Goal: Task Accomplishment & Management: Use online tool/utility

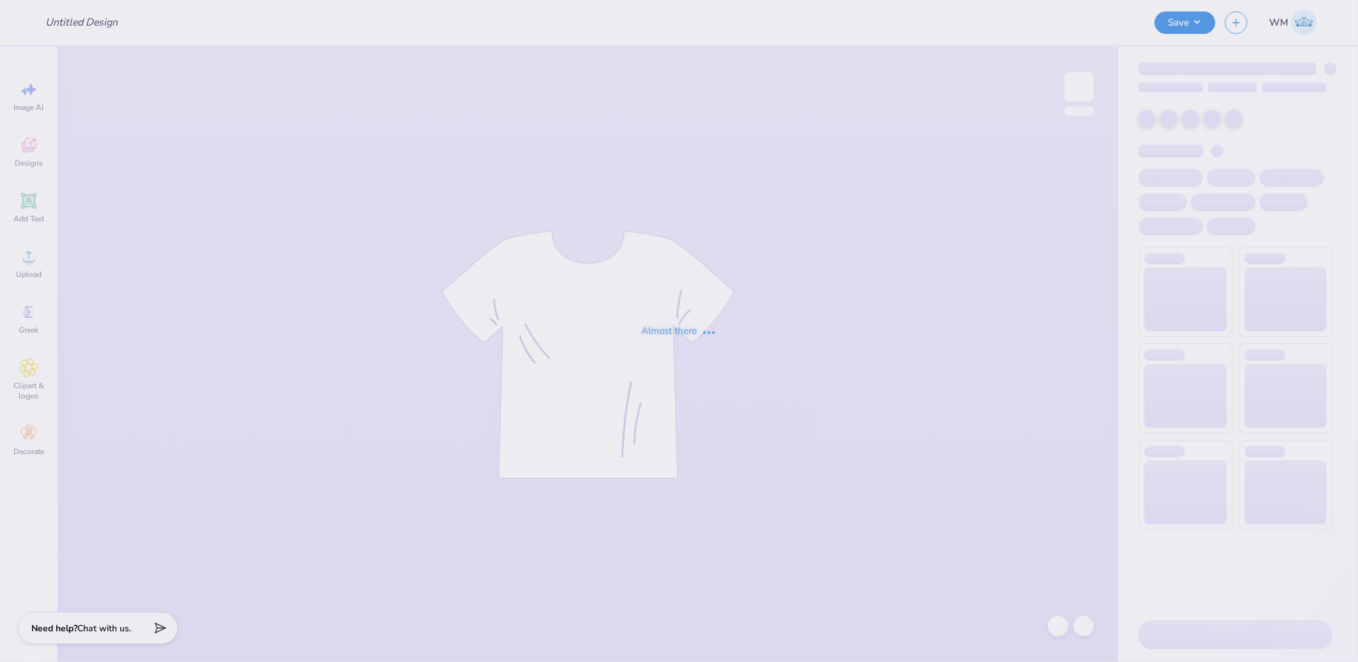
type input "KSIG x PI Phi Hoco Shirt"
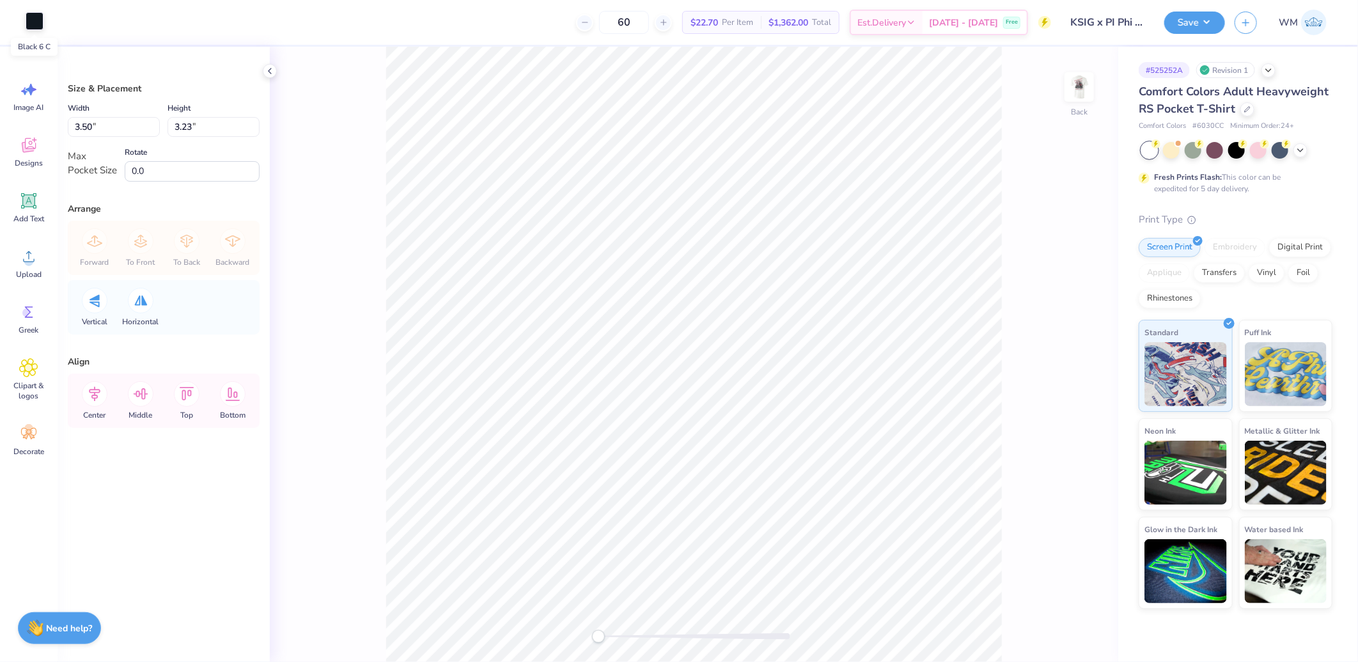
click at [38, 22] on div at bounding box center [35, 21] width 18 height 18
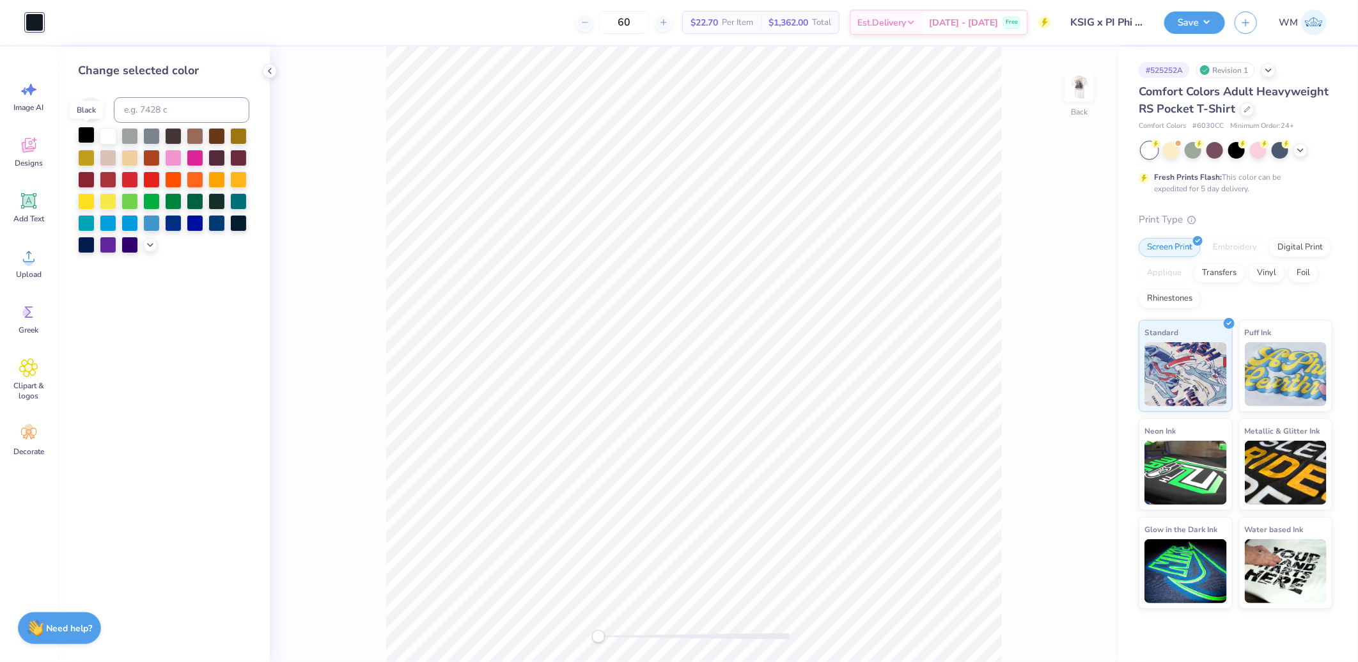
click at [81, 134] on div at bounding box center [86, 135] width 17 height 17
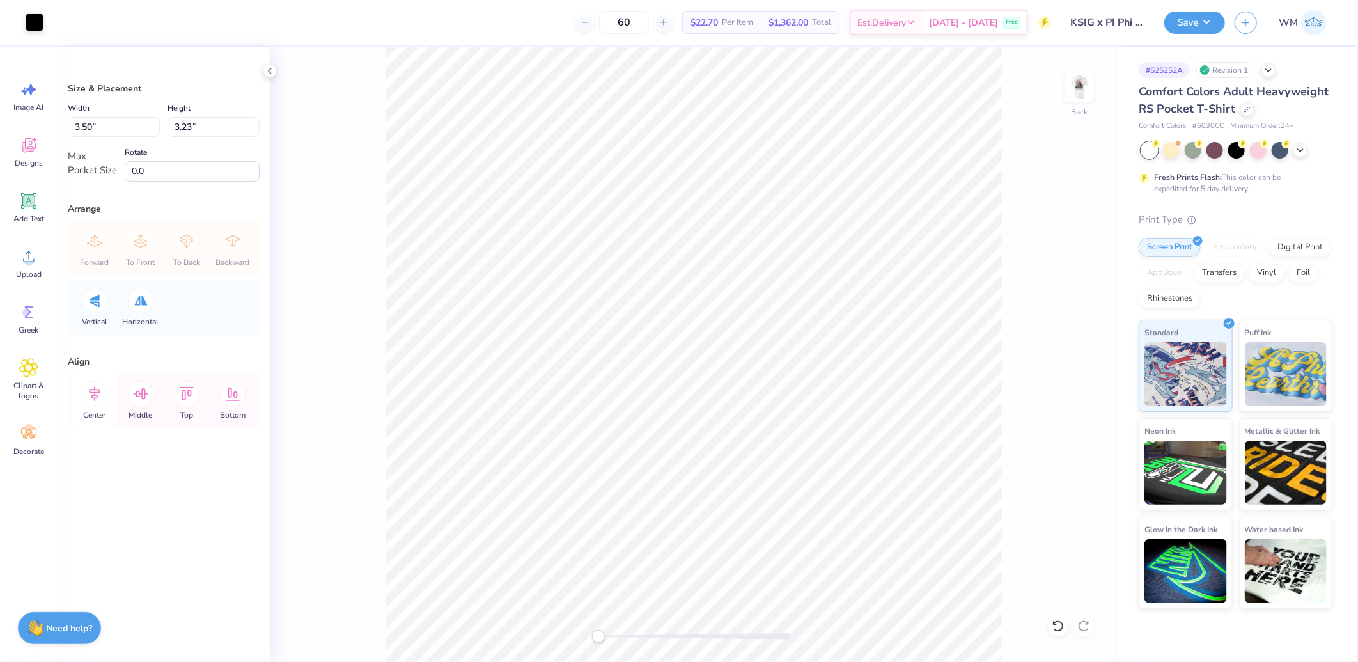
click at [97, 393] on icon at bounding box center [95, 394] width 26 height 26
click at [141, 395] on icon at bounding box center [141, 394] width 26 height 26
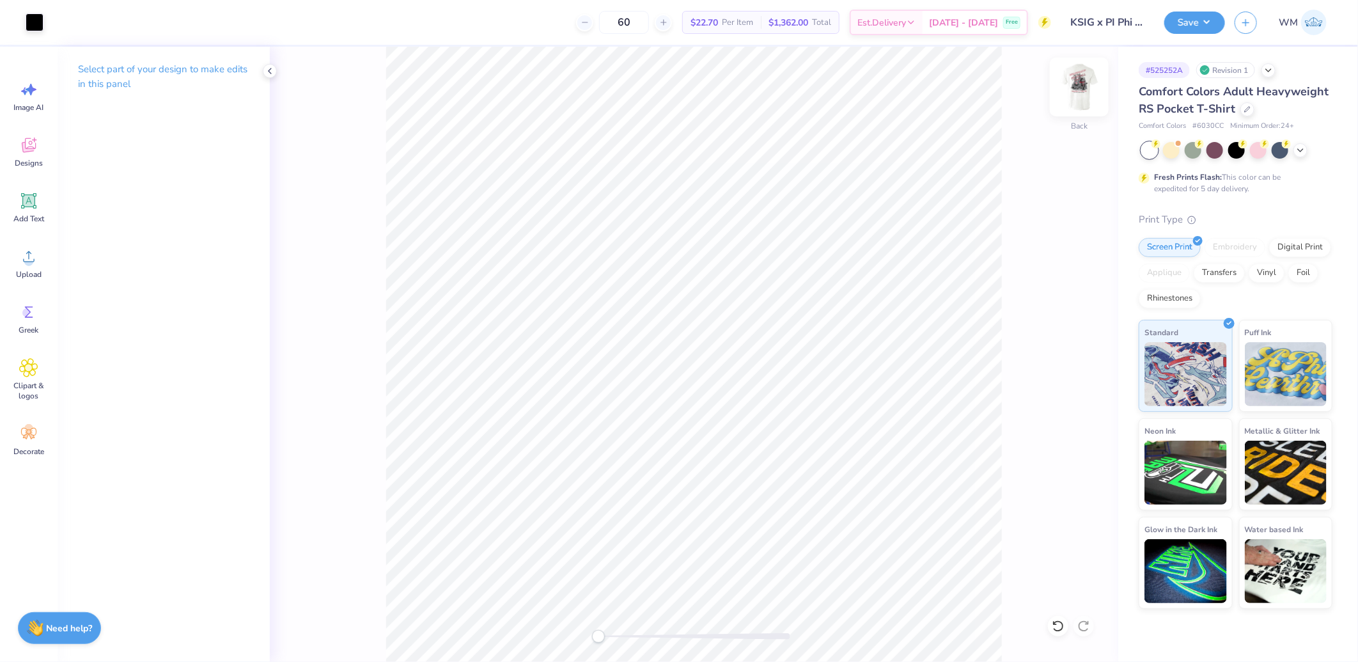
click at [1085, 98] on img at bounding box center [1079, 86] width 51 height 51
click at [1088, 91] on img at bounding box center [1079, 86] width 51 height 51
click at [1074, 87] on img at bounding box center [1079, 86] width 51 height 51
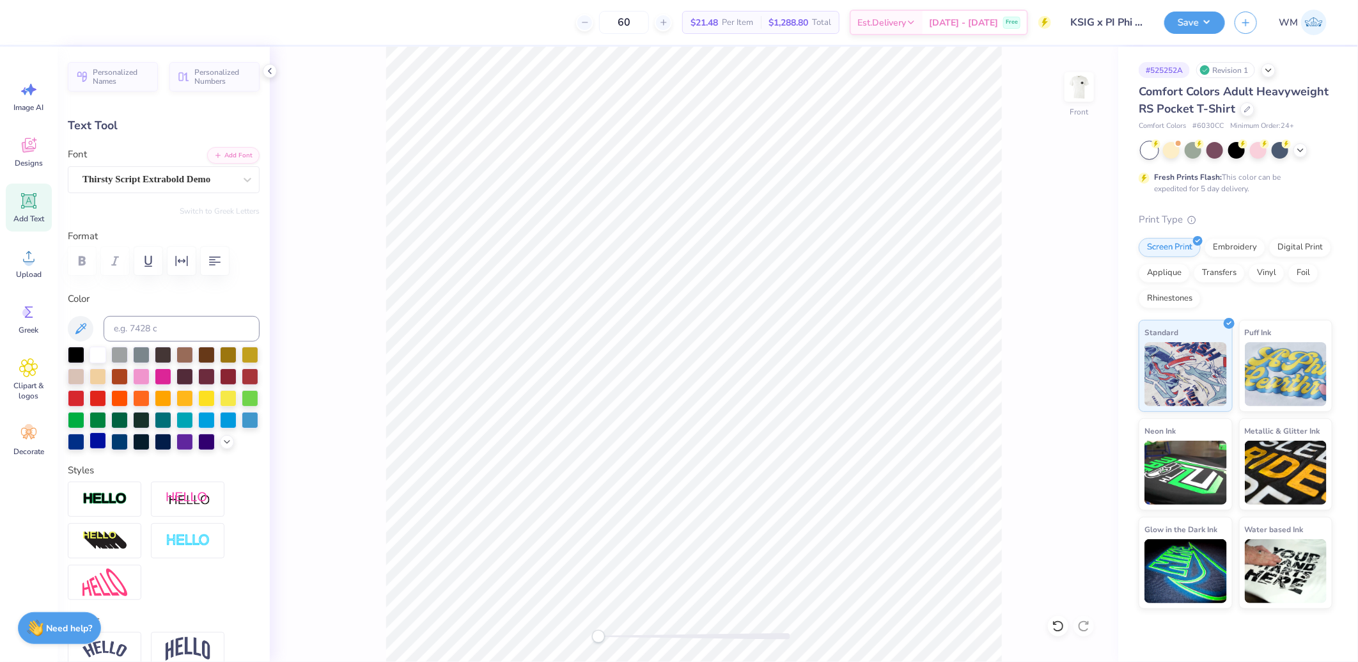
scroll to position [416, 0]
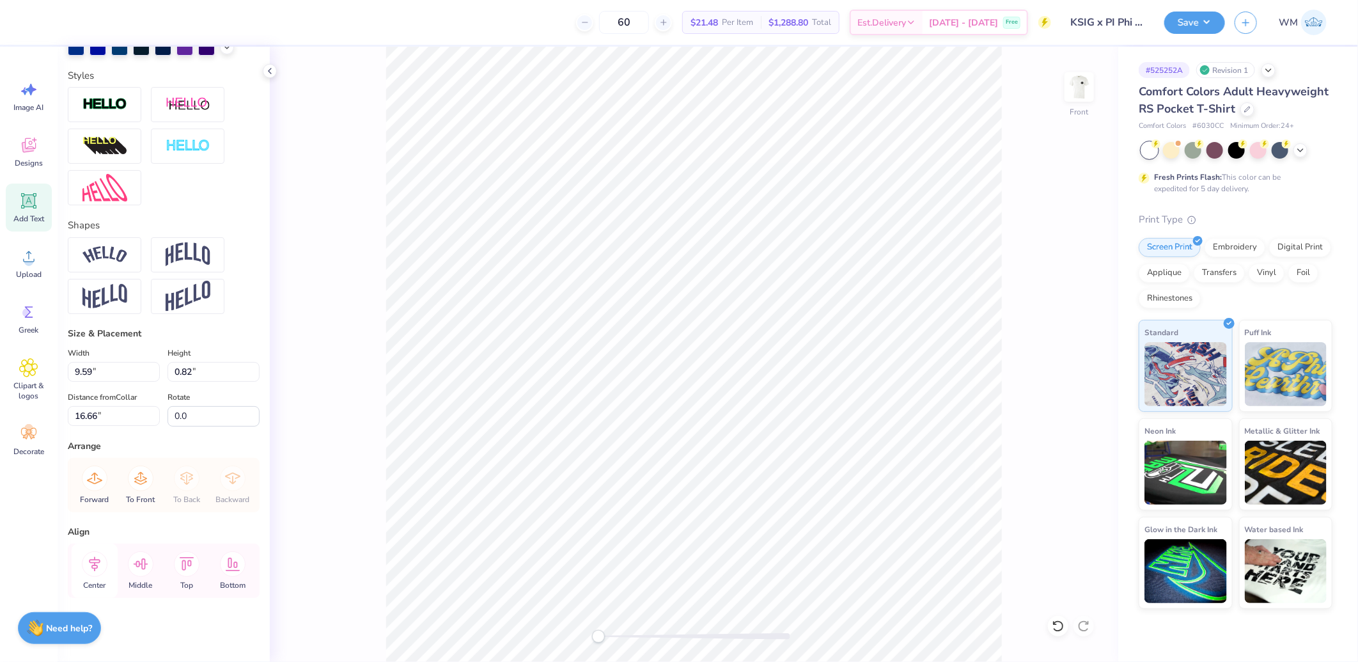
click at [94, 564] on icon at bounding box center [95, 563] width 12 height 15
type input "6.71"
type input "0.37"
type input "17.63"
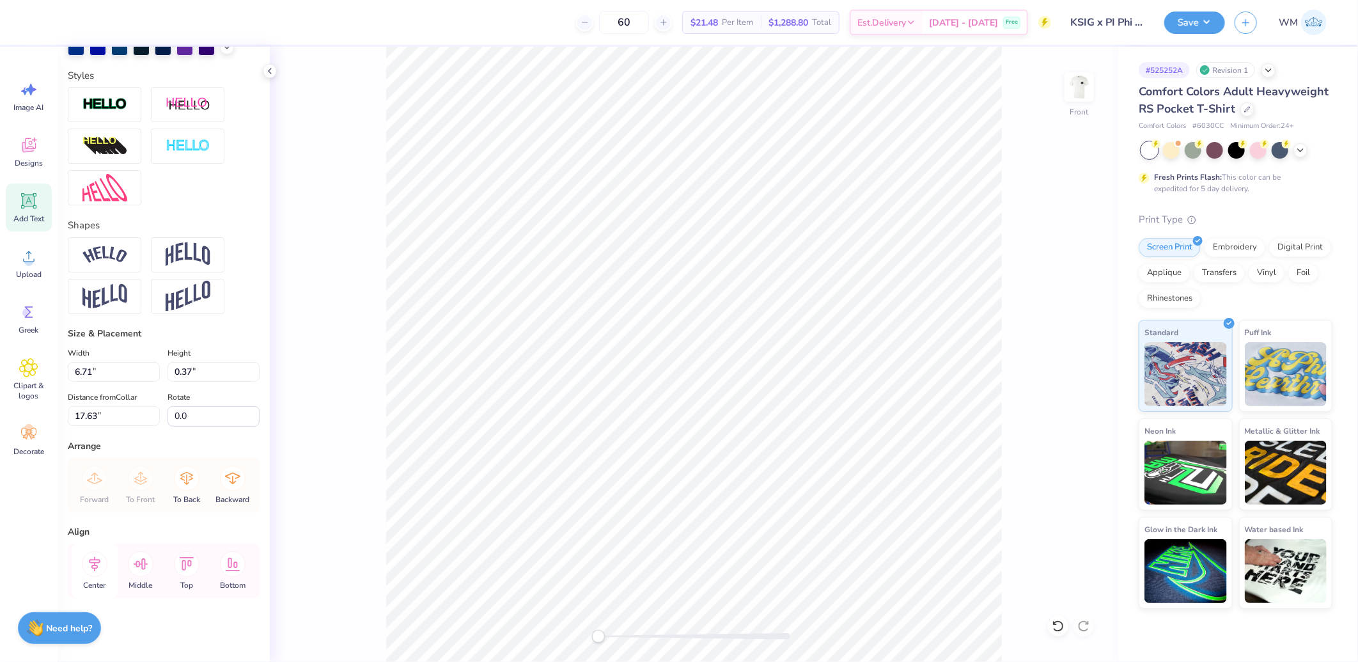
click at [91, 565] on icon at bounding box center [95, 564] width 26 height 26
click at [29, 260] on circle at bounding box center [28, 261] width 9 height 9
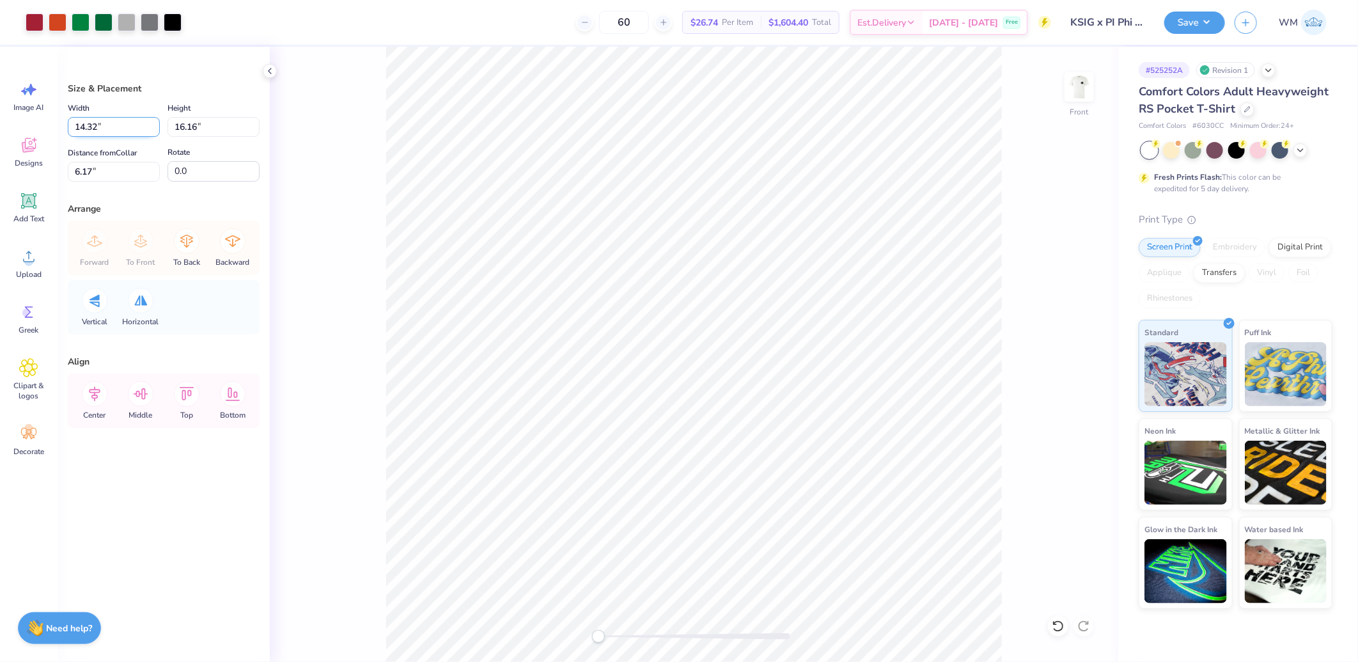
click at [113, 127] on input "14.32" at bounding box center [114, 127] width 92 height 20
type input "11.51"
type input "12.99"
click at [107, 173] on input "7.76" at bounding box center [114, 172] width 92 height 20
type input "3"
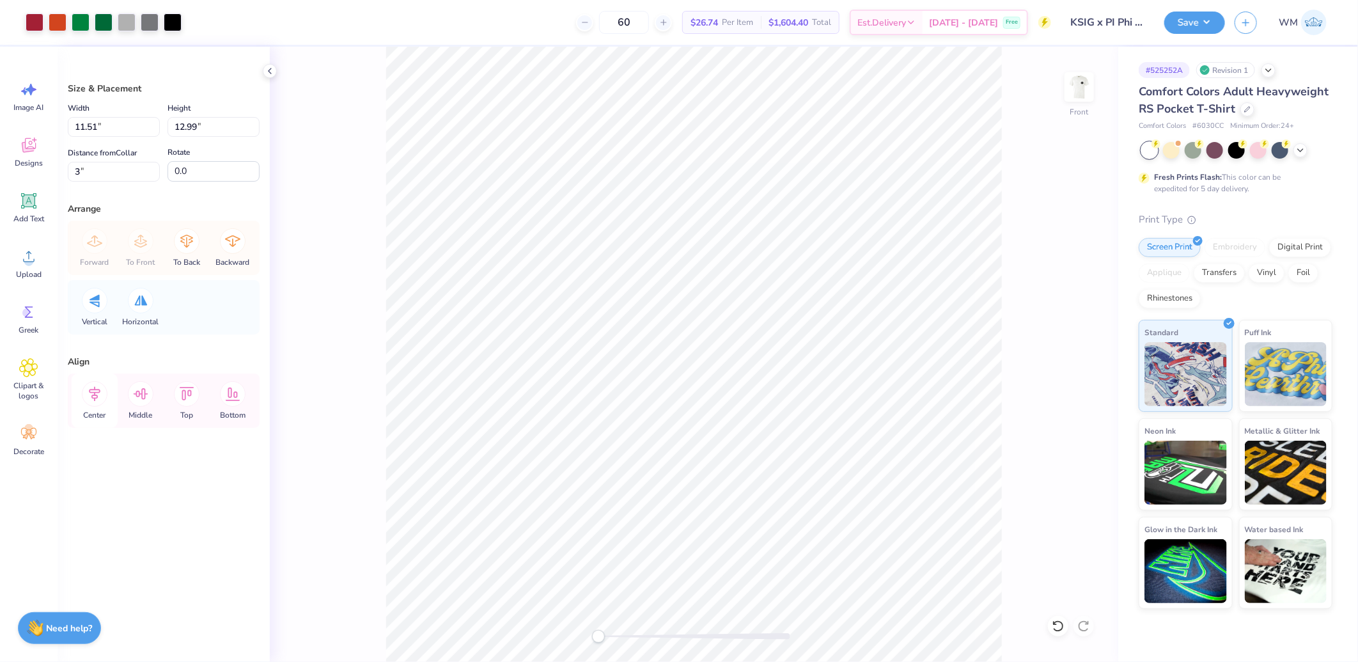
click at [96, 397] on icon at bounding box center [95, 394] width 26 height 26
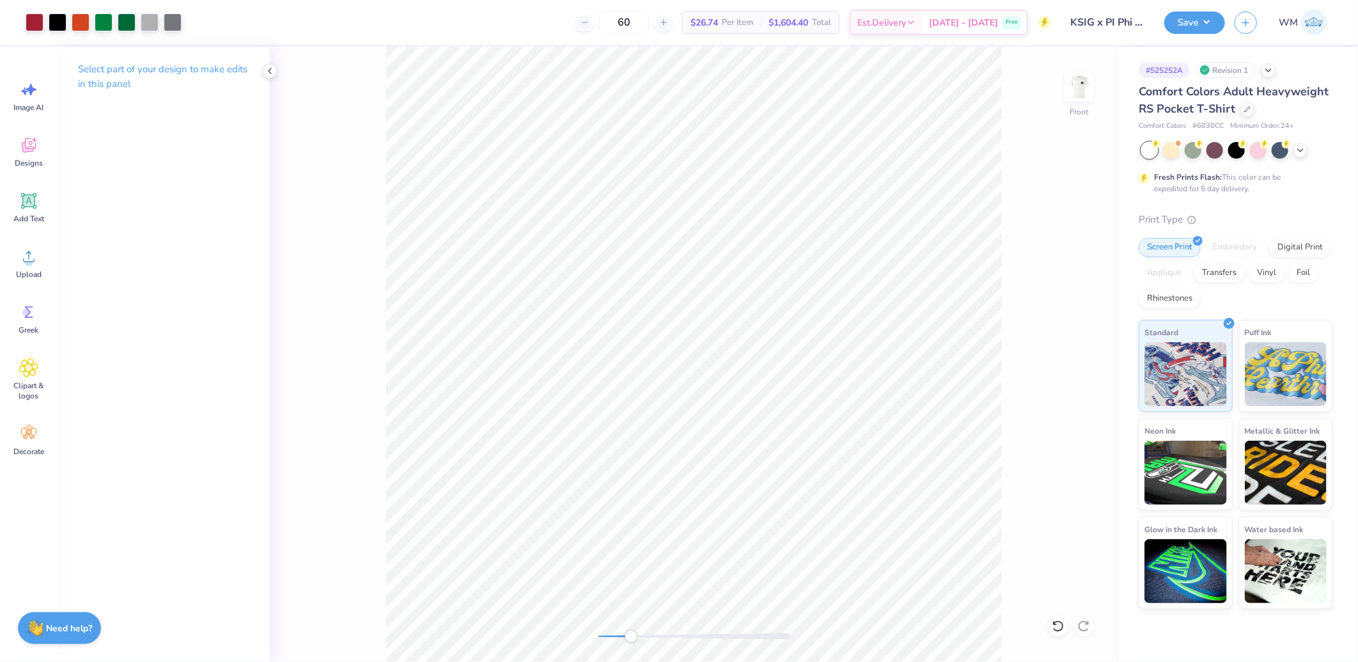
drag, startPoint x: 601, startPoint y: 638, endPoint x: 631, endPoint y: 640, distance: 30.1
click at [631, 640] on div "Accessibility label" at bounding box center [631, 636] width 13 height 13
click at [585, 629] on div "Front" at bounding box center [694, 354] width 849 height 615
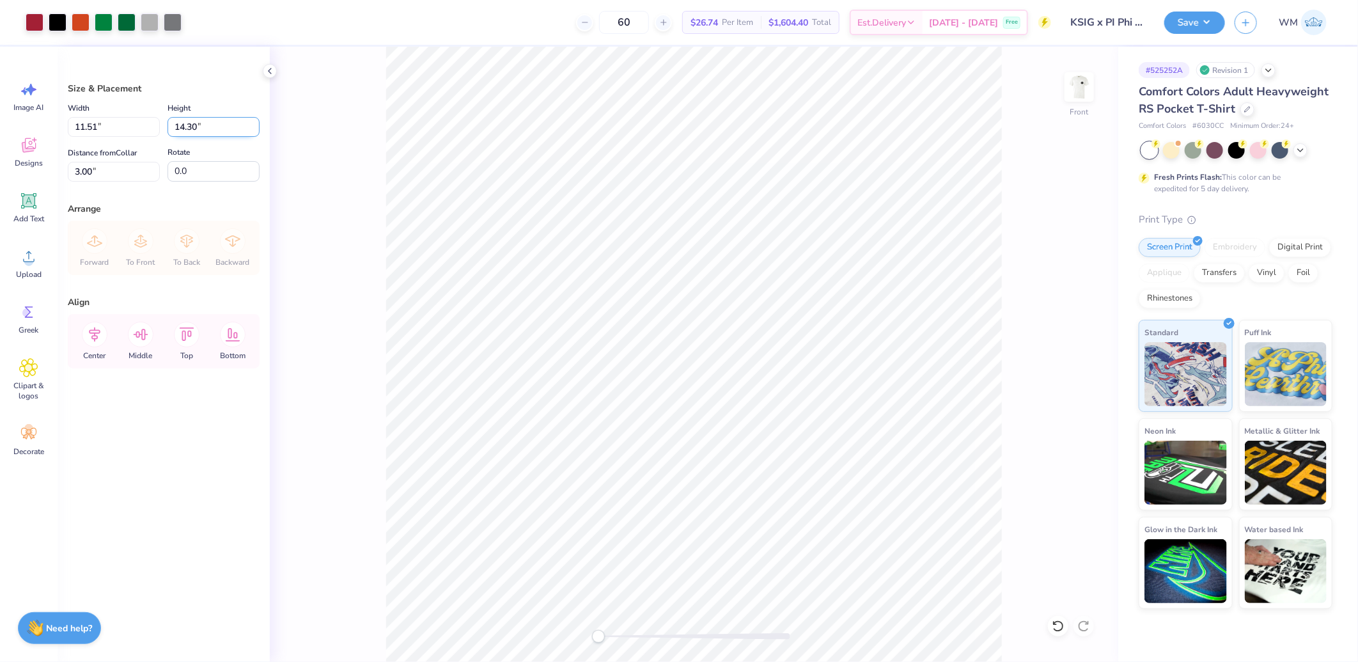
click at [199, 124] on input "14.30" at bounding box center [214, 127] width 92 height 20
type input "15"
type input "12.07"
type input "15.00"
click at [119, 175] on input "2.65" at bounding box center [114, 172] width 92 height 20
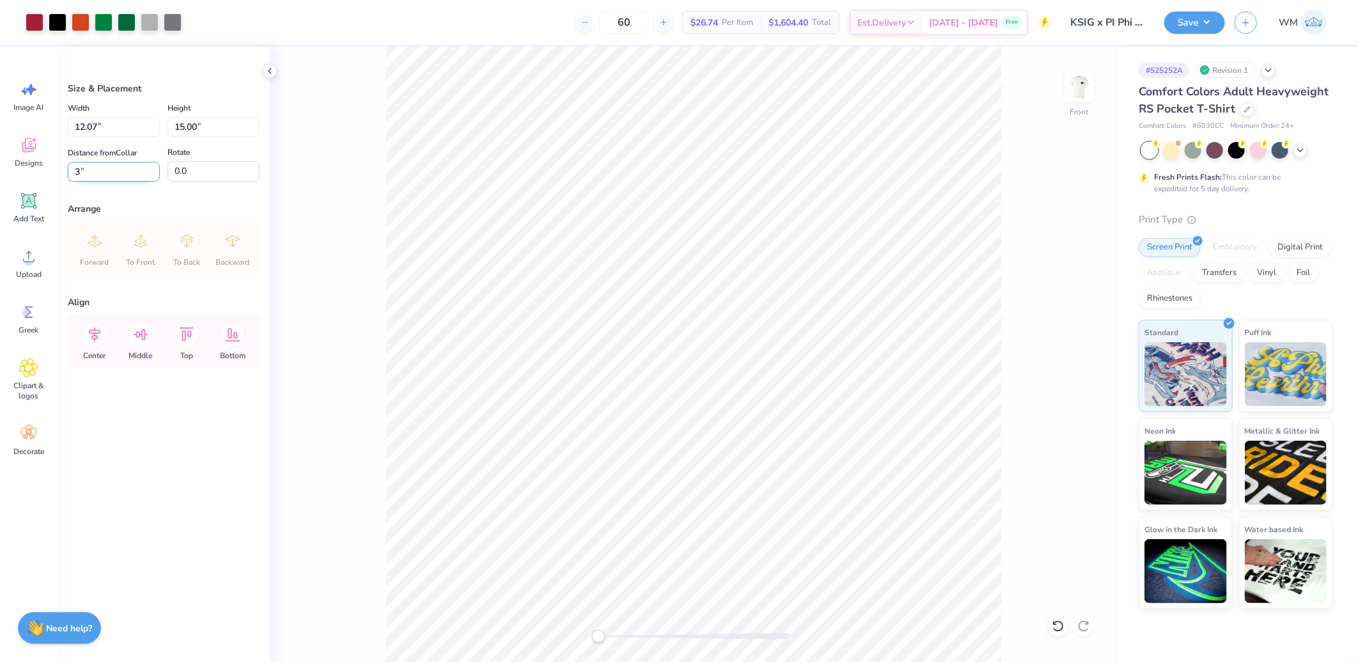
type input "3.00"
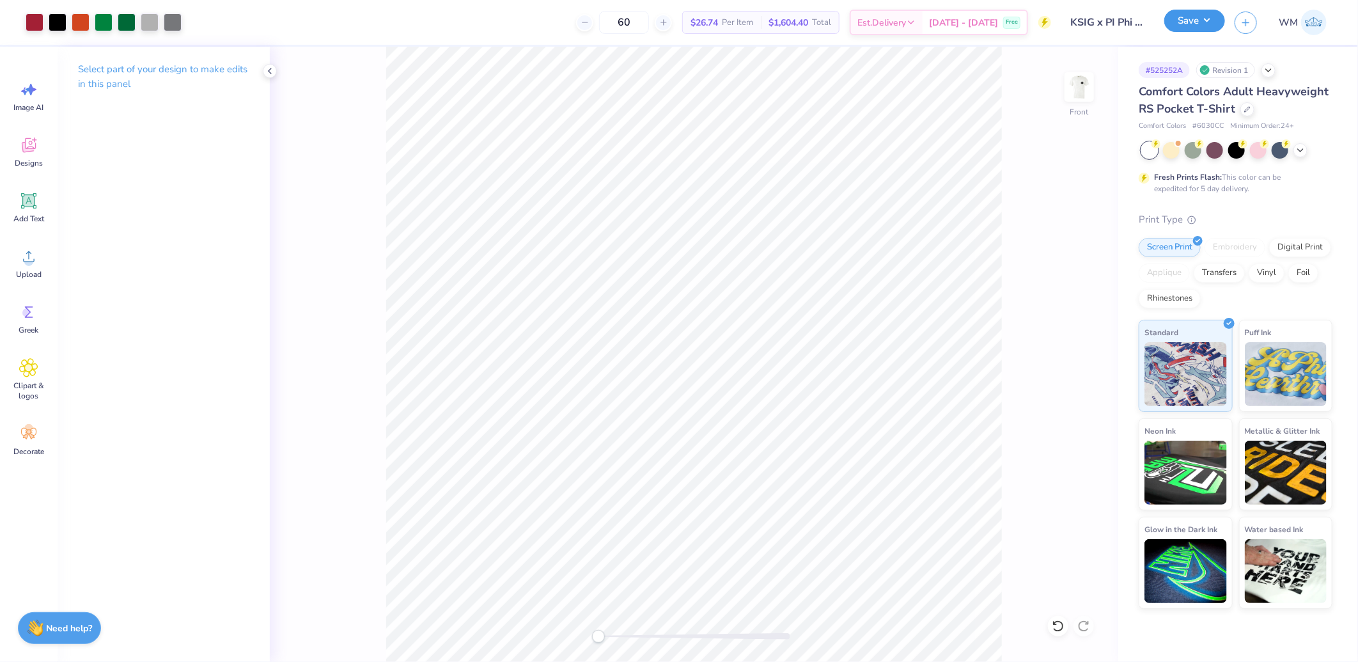
click at [1217, 23] on button "Save" at bounding box center [1195, 21] width 61 height 22
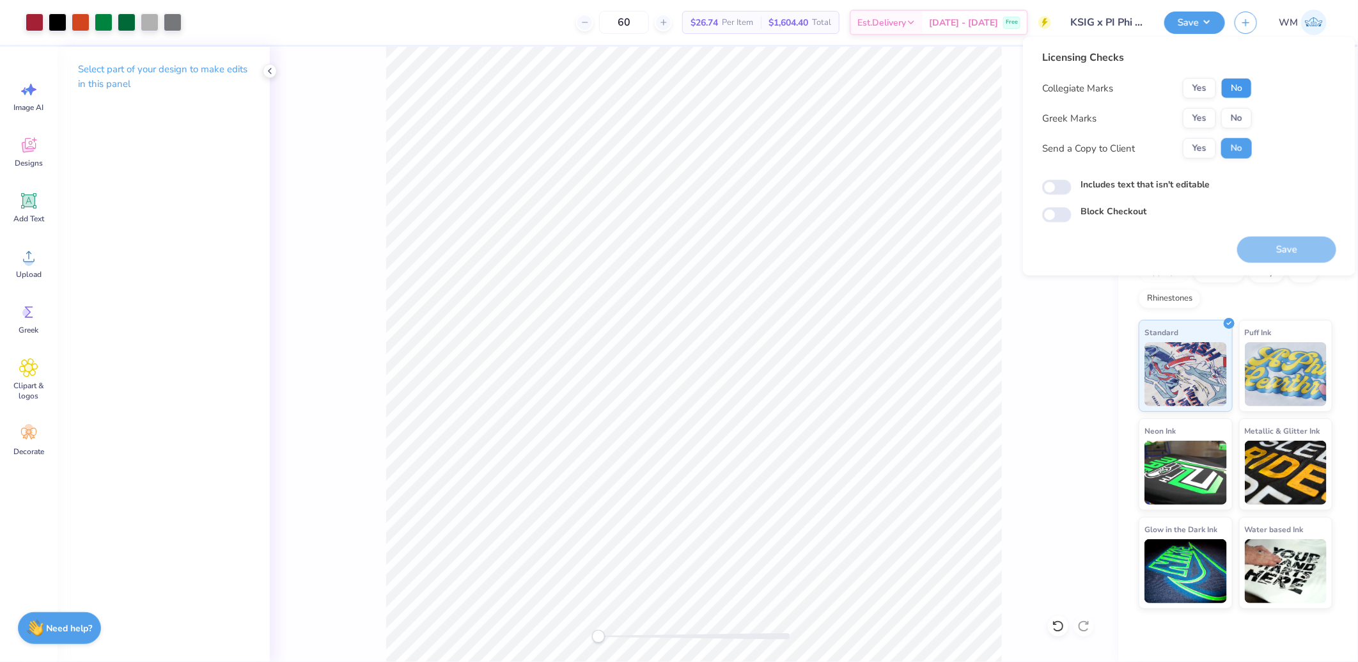
click at [1248, 94] on button "No" at bounding box center [1237, 88] width 31 height 20
click at [1207, 116] on button "Yes" at bounding box center [1199, 118] width 33 height 20
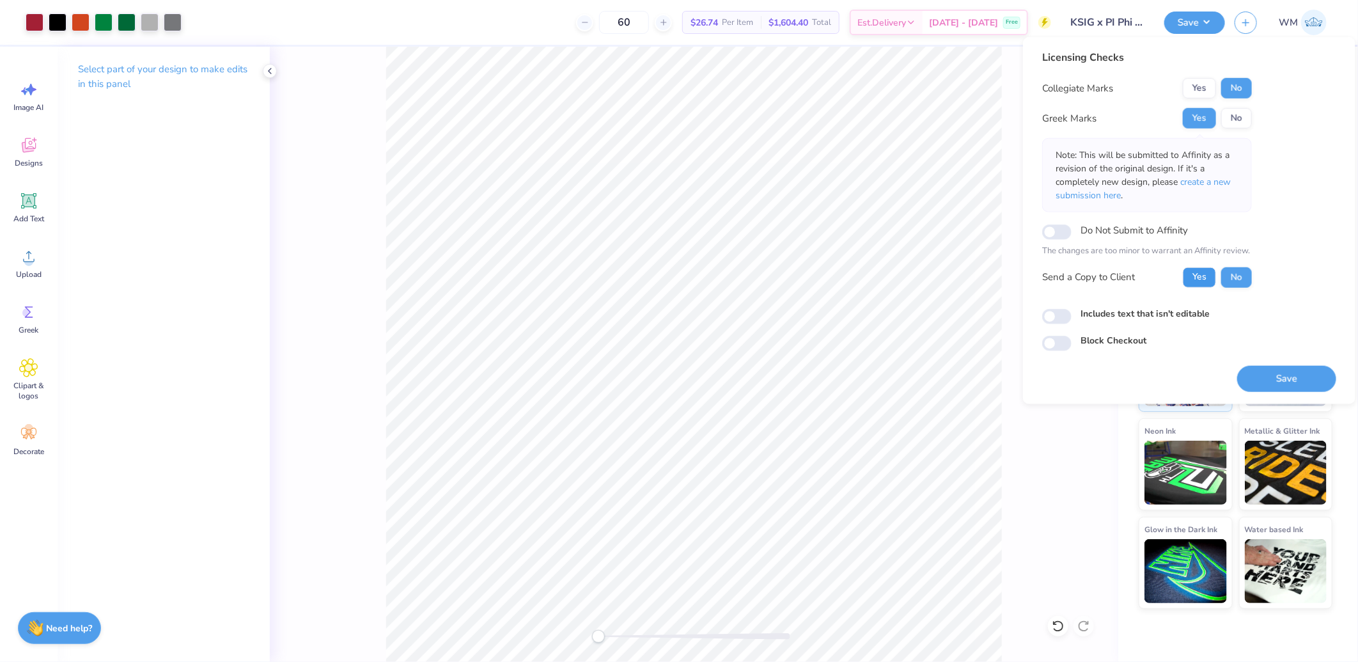
click at [1206, 271] on button "Yes" at bounding box center [1199, 277] width 33 height 20
click at [1042, 315] on input "Includes text that isn't editable" at bounding box center [1056, 316] width 29 height 15
checkbox input "true"
click at [1261, 372] on button "Save" at bounding box center [1286, 378] width 99 height 26
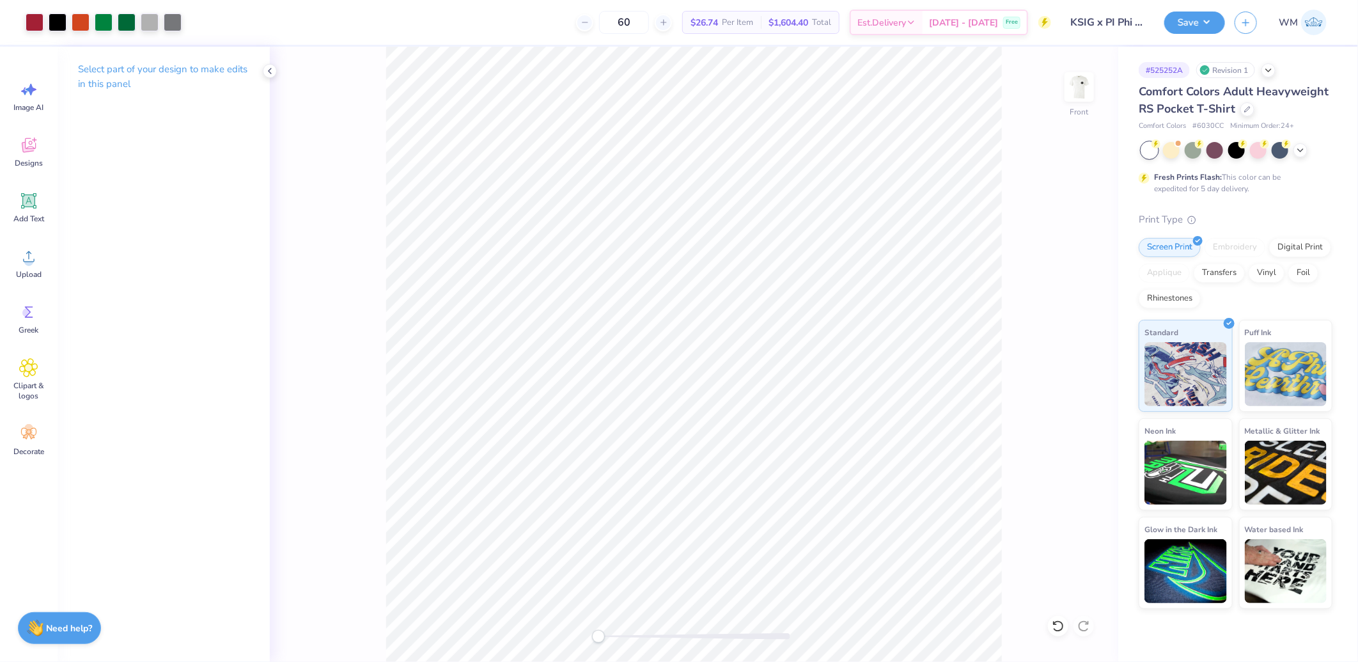
click at [304, 27] on div "60 $26.74 Per Item $1,604.40 Total Est. Delivery [DATE] - [DATE] Free" at bounding box center [621, 22] width 860 height 45
click at [171, 24] on div at bounding box center [173, 21] width 18 height 18
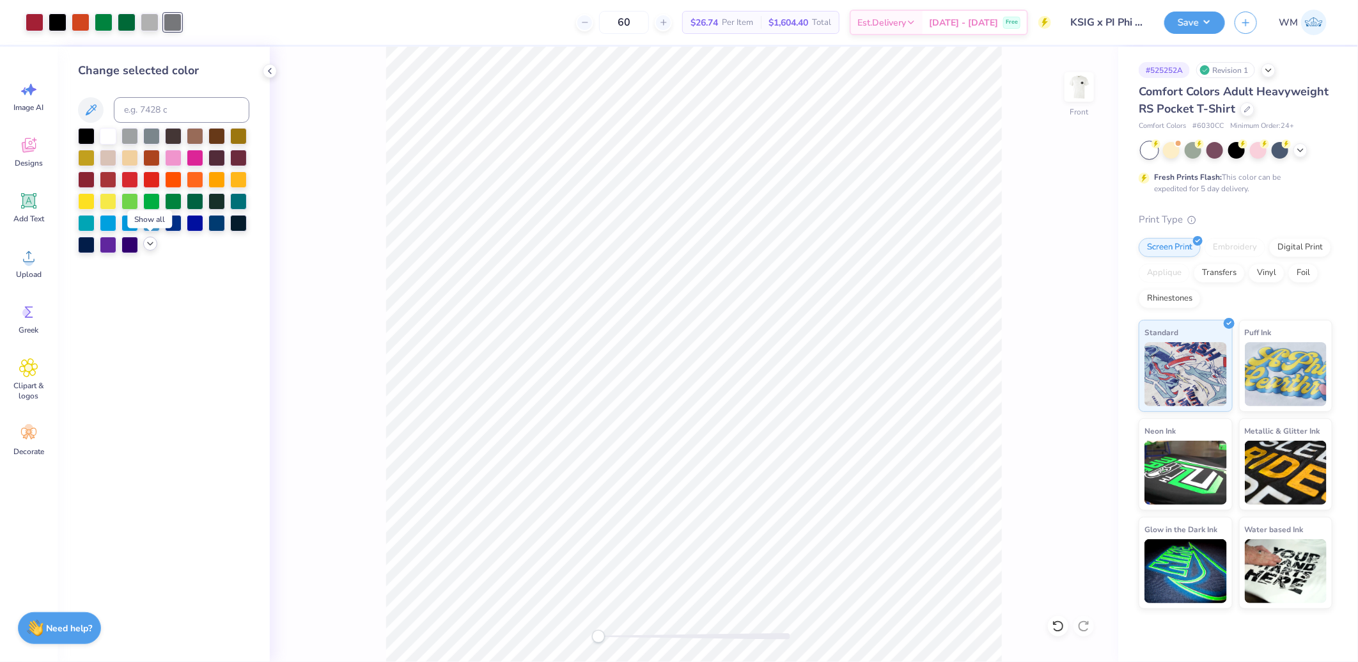
click at [150, 245] on icon at bounding box center [150, 244] width 10 height 10
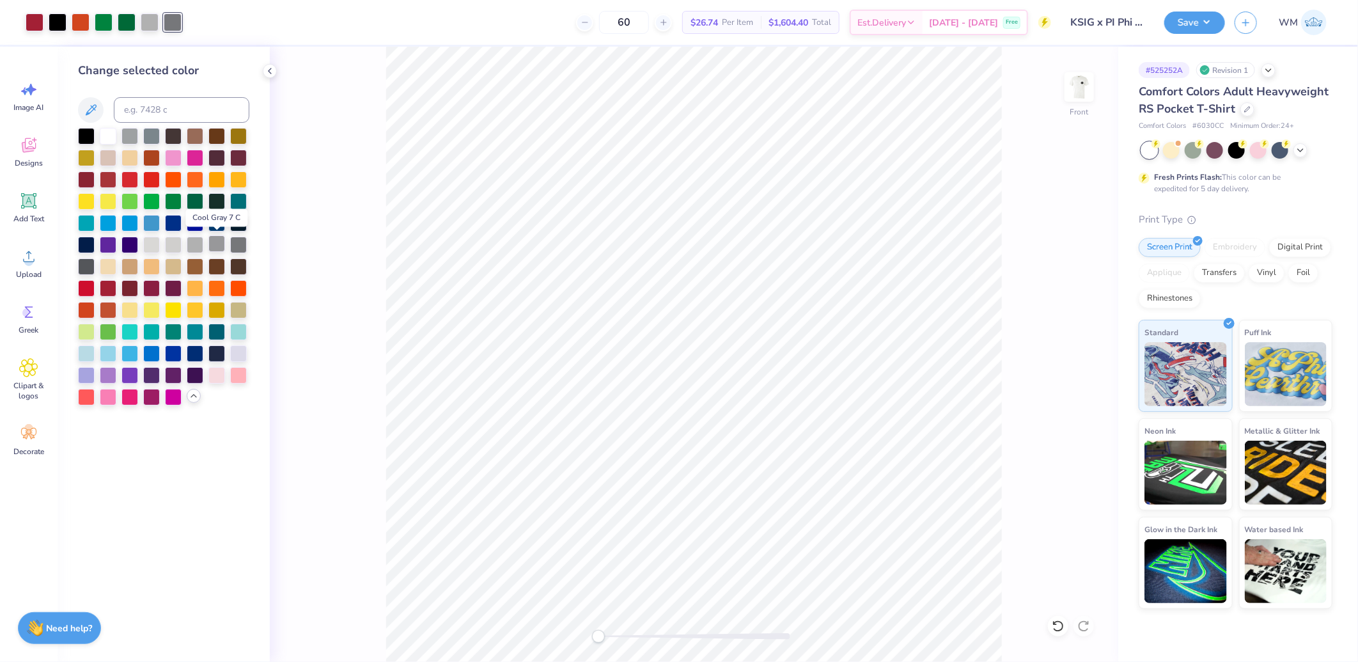
click at [220, 237] on div at bounding box center [216, 243] width 17 height 17
click at [150, 26] on div at bounding box center [150, 21] width 18 height 18
click at [221, 244] on div at bounding box center [216, 243] width 17 height 17
drag, startPoint x: 250, startPoint y: 30, endPoint x: 368, endPoint y: 64, distance: 122.5
click at [251, 30] on div "60 $25.93 Per Item $1,555.80 Total Est. Delivery [DATE] - [DATE] Free" at bounding box center [609, 22] width 883 height 45
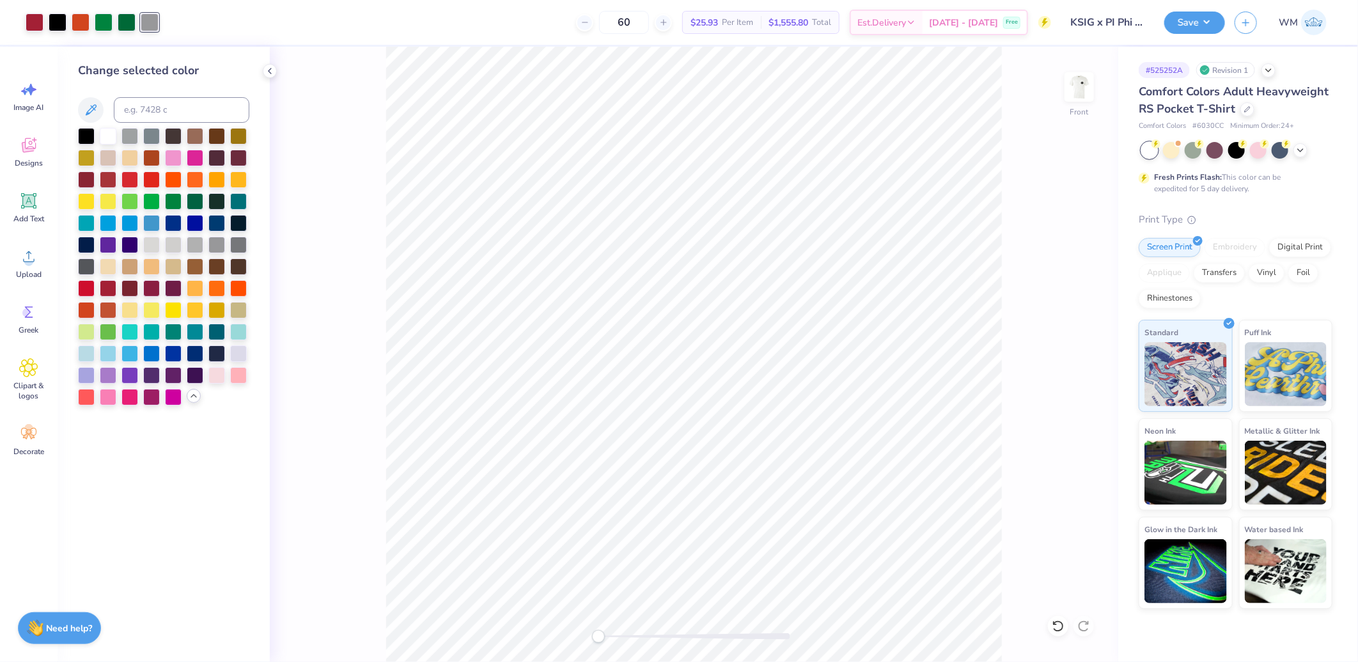
click at [214, 24] on div "60 $25.93 Per Item $1,555.80 Total Est. Delivery [DATE] - [DATE] Free" at bounding box center [609, 22] width 883 height 45
click at [150, 20] on div at bounding box center [150, 22] width 18 height 18
click at [193, 247] on div at bounding box center [195, 243] width 17 height 17
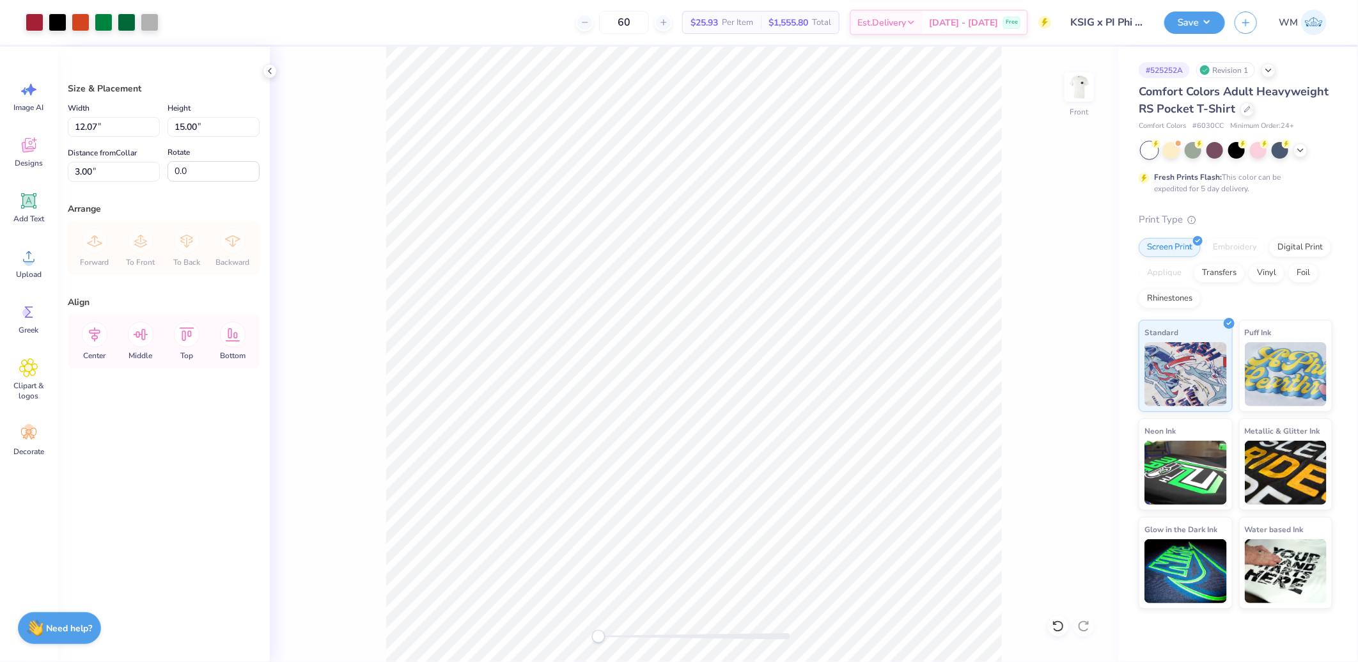
drag, startPoint x: 1213, startPoint y: 13, endPoint x: 1223, endPoint y: 36, distance: 25.2
click at [1213, 13] on button "Save" at bounding box center [1195, 23] width 61 height 22
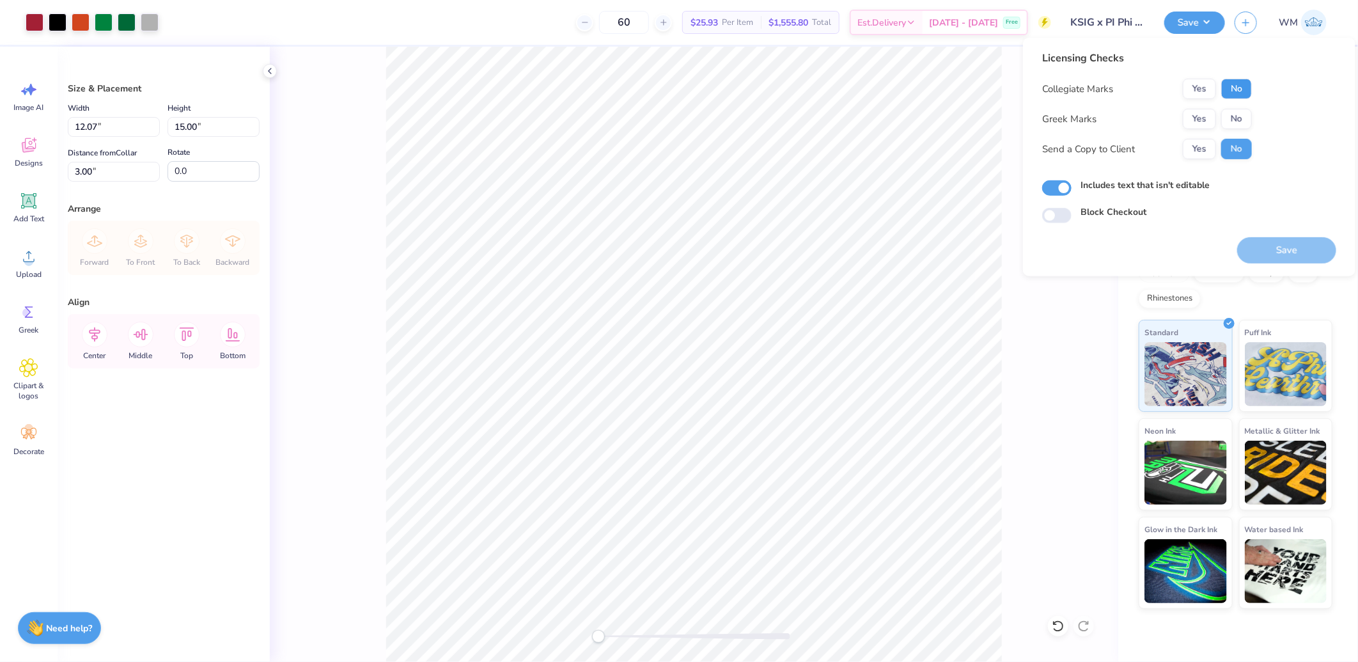
click at [1243, 88] on button "No" at bounding box center [1237, 89] width 31 height 20
click at [1199, 109] on button "Yes" at bounding box center [1199, 119] width 33 height 20
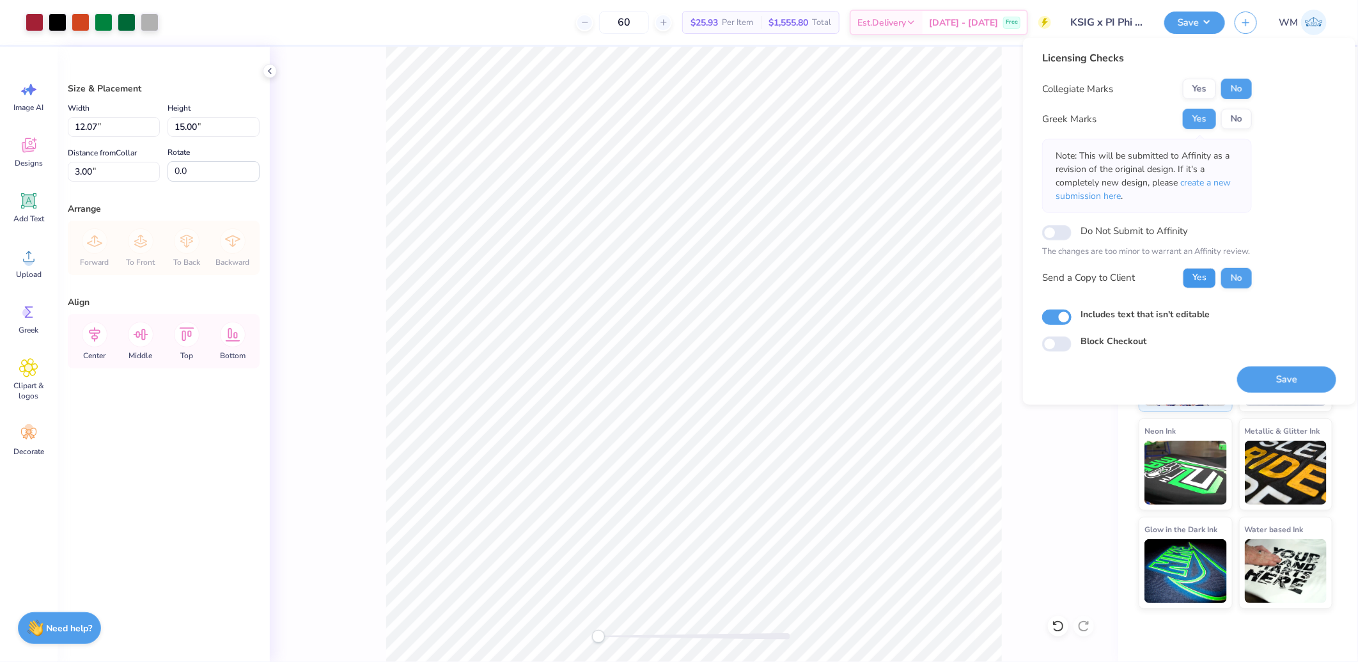
click at [1198, 281] on button "Yes" at bounding box center [1199, 277] width 33 height 20
click at [1285, 387] on button "Save" at bounding box center [1286, 379] width 99 height 26
